Goal: Transaction & Acquisition: Download file/media

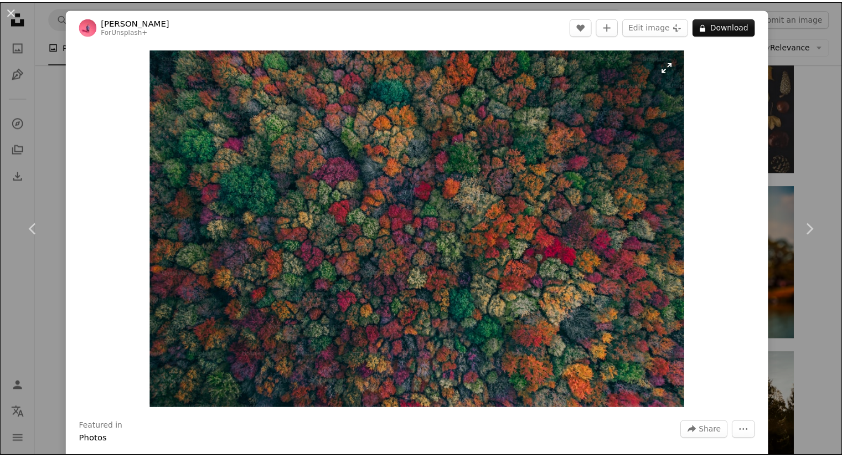
scroll to position [3946, 0]
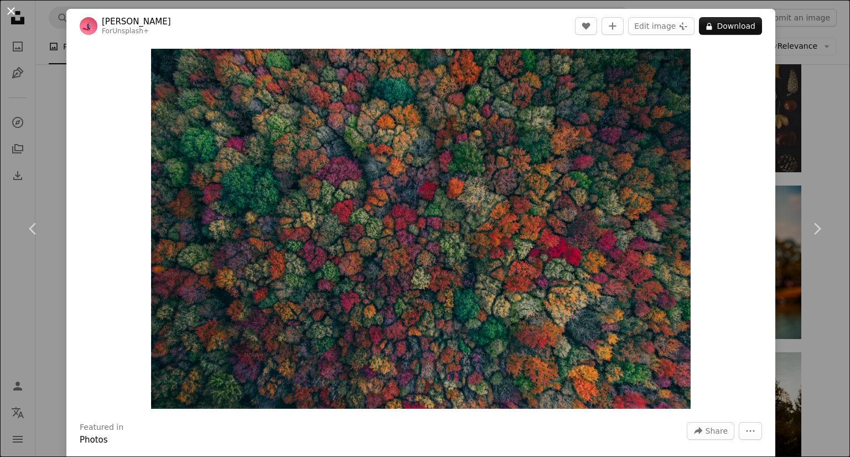
click at [12, 9] on button "An X shape" at bounding box center [10, 10] width 13 height 13
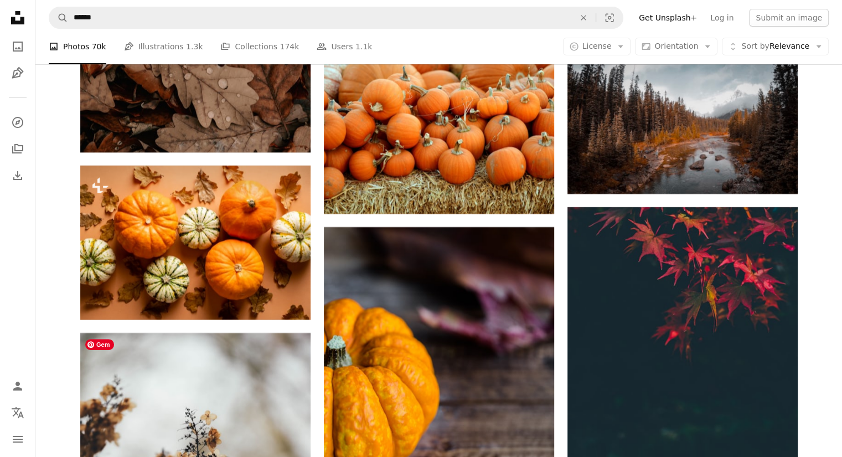
scroll to position [17126, 0]
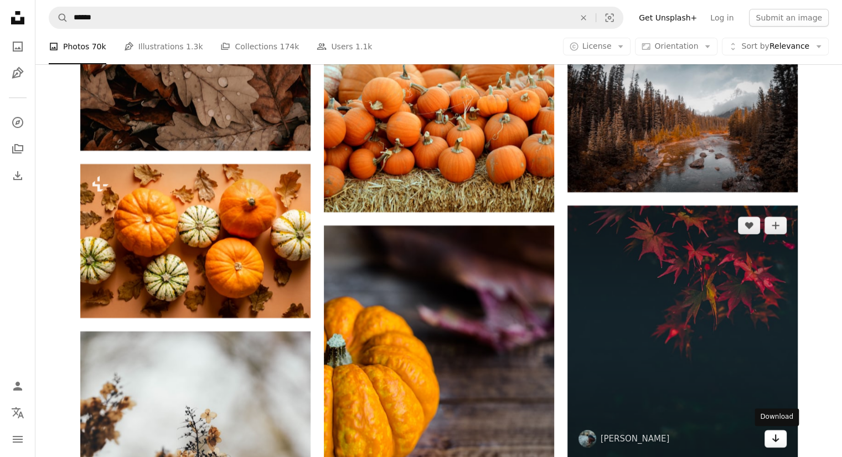
click at [774, 441] on icon "Download" at bounding box center [775, 438] width 7 height 8
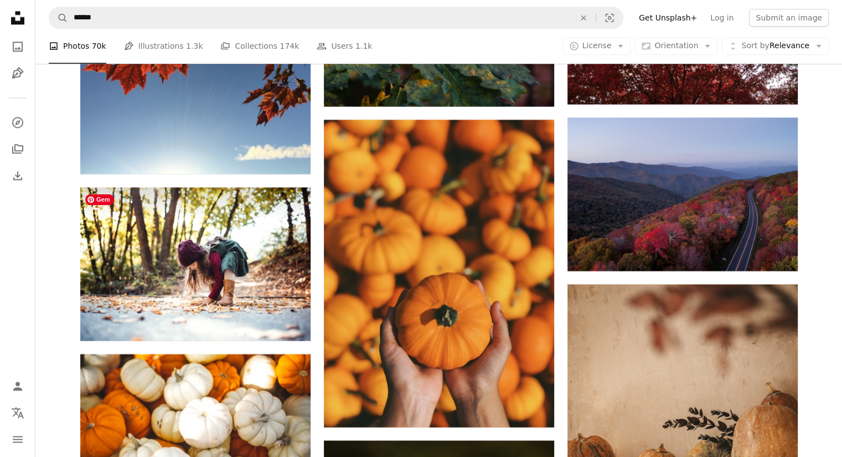
scroll to position [22565, 0]
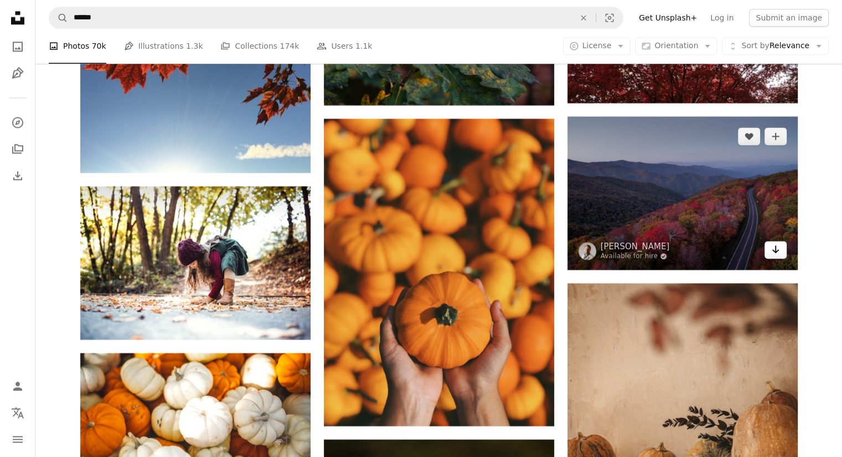
click at [773, 246] on icon "Arrow pointing down" at bounding box center [775, 248] width 9 height 13
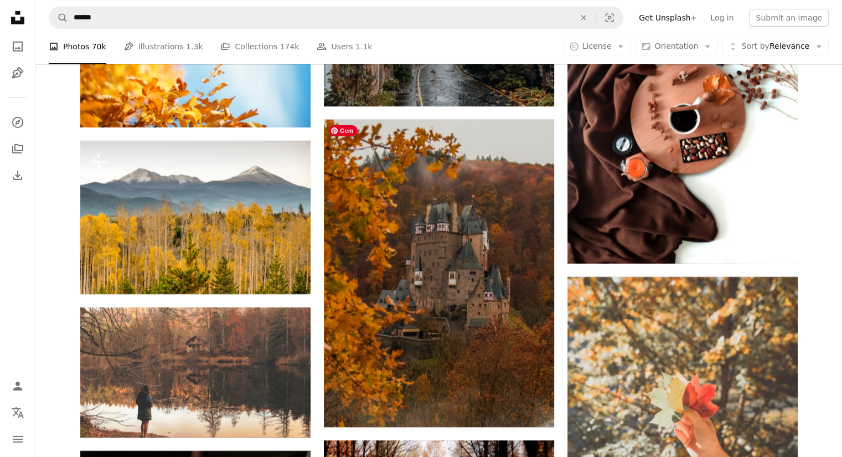
scroll to position [24947, 0]
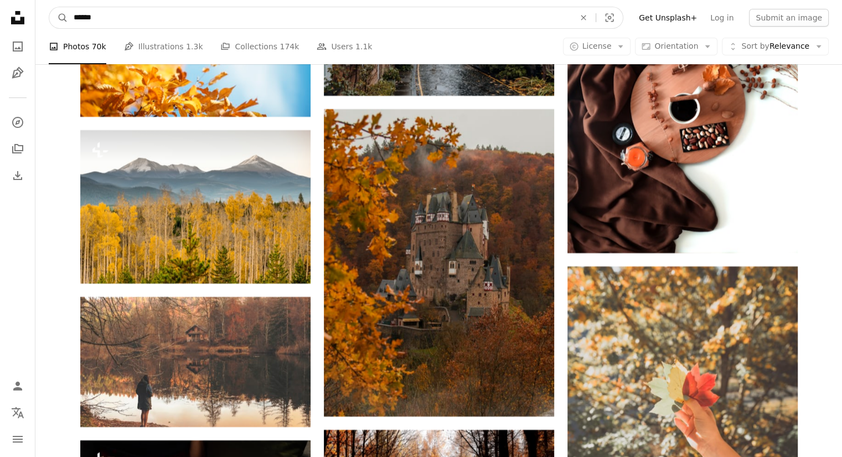
click at [253, 17] on input "******" at bounding box center [319, 17] width 503 height 21
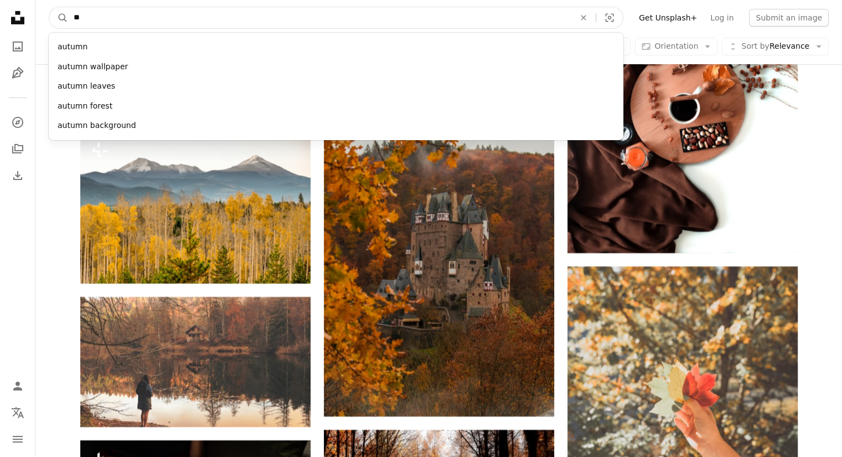
type input "*"
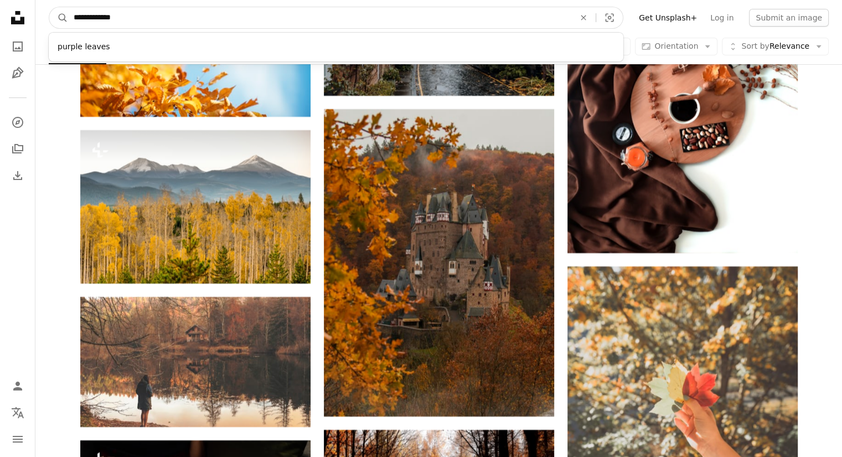
type input "**********"
click at [49, 7] on button "A magnifying glass" at bounding box center [58, 17] width 19 height 21
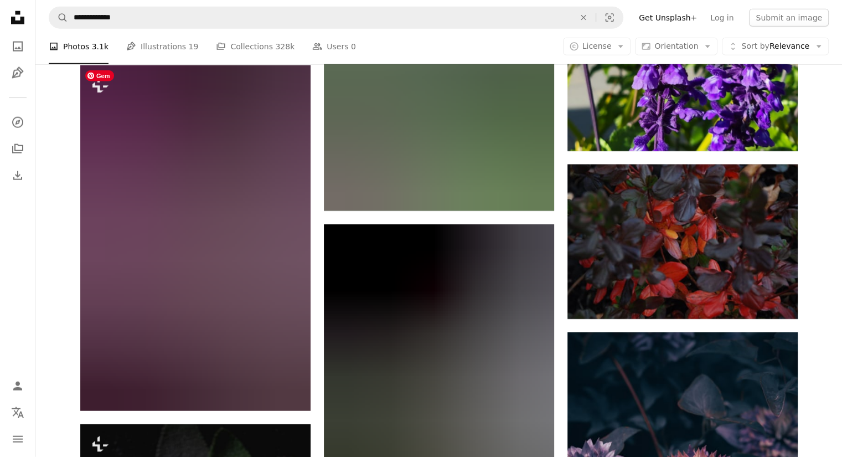
scroll to position [2768, 0]
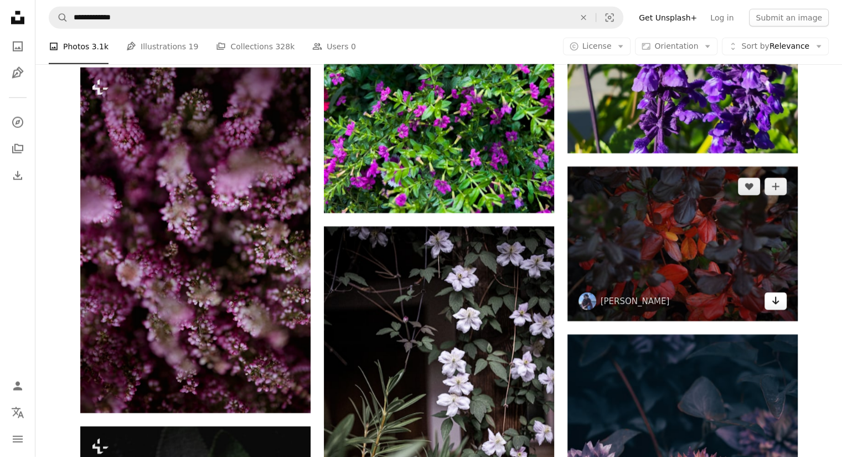
click at [774, 302] on icon "Download" at bounding box center [775, 301] width 7 height 8
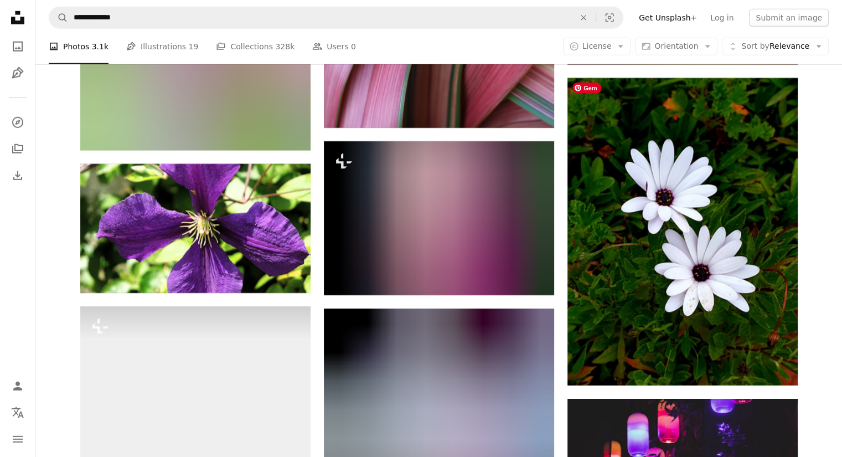
scroll to position [16078, 0]
